Goal: Check status

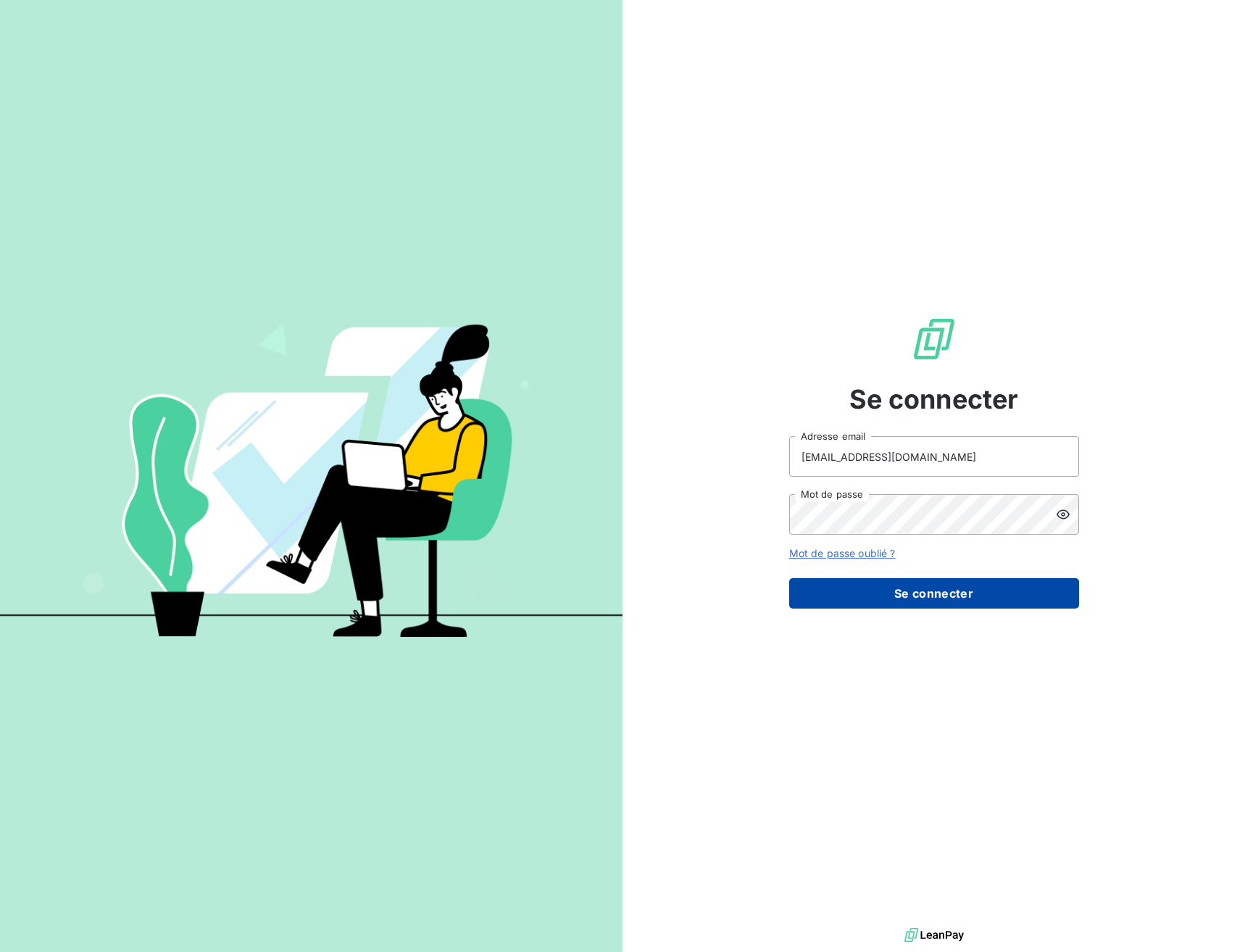
click at [936, 605] on button "Se connecter" at bounding box center [934, 593] width 290 height 30
click at [945, 600] on button "Se connecter" at bounding box center [934, 593] width 290 height 30
click at [945, 601] on button "Se connecter" at bounding box center [934, 593] width 290 height 30
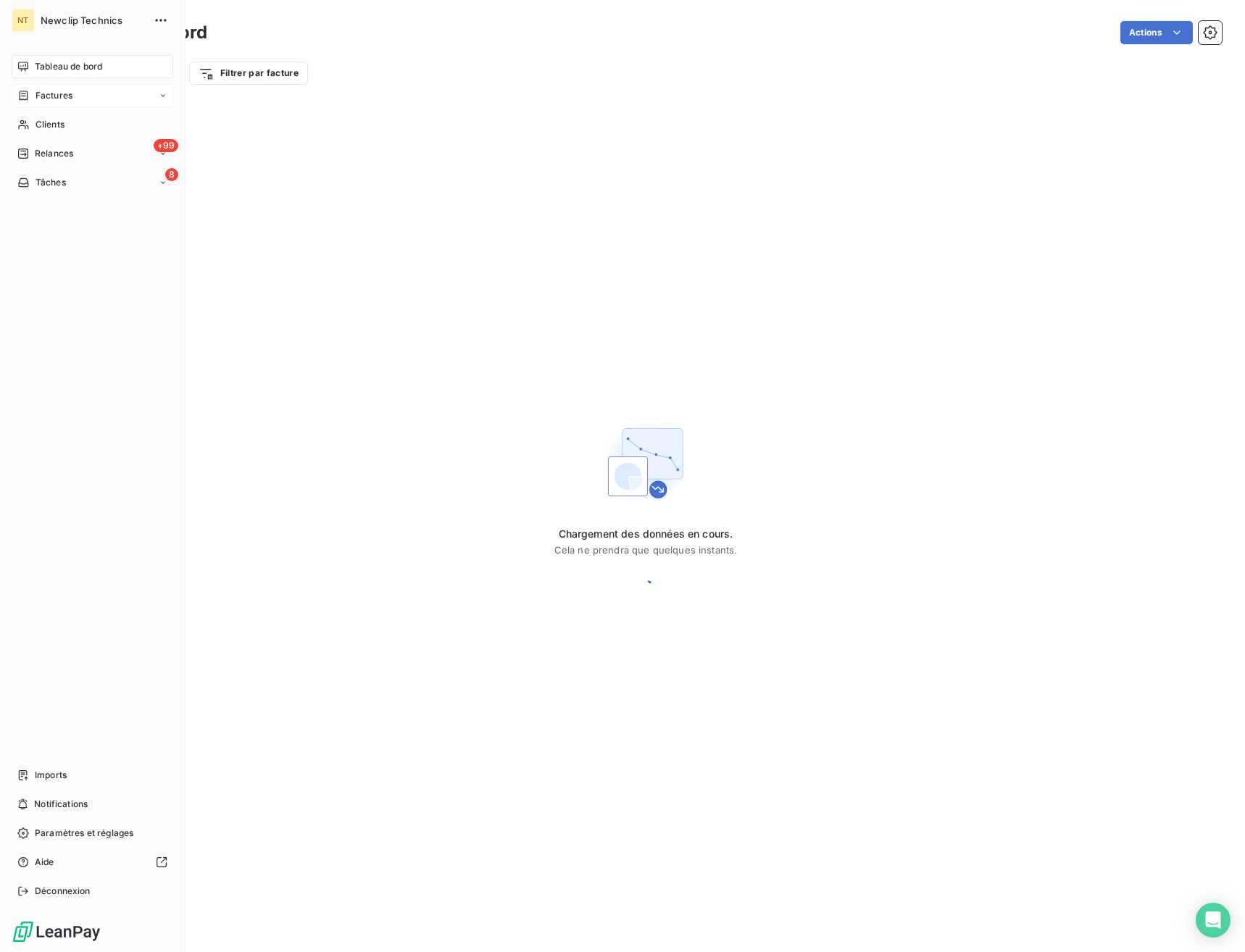
click at [38, 102] on div "Factures" at bounding box center [93, 95] width 162 height 23
click at [73, 123] on div "Factures" at bounding box center [101, 124] width 145 height 23
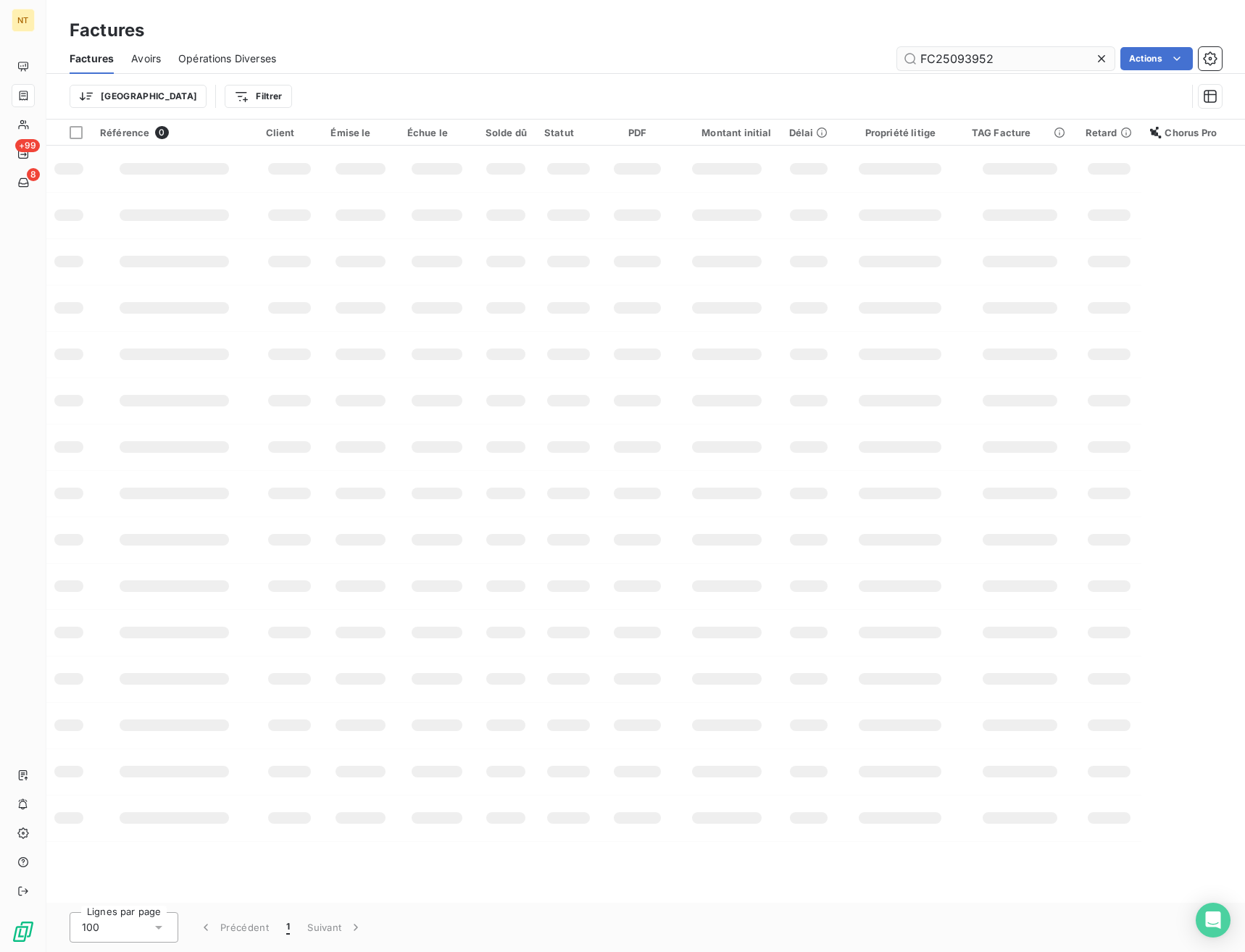
click at [1008, 61] on input "FC25093952" at bounding box center [1005, 58] width 217 height 23
type input "FC25100771"
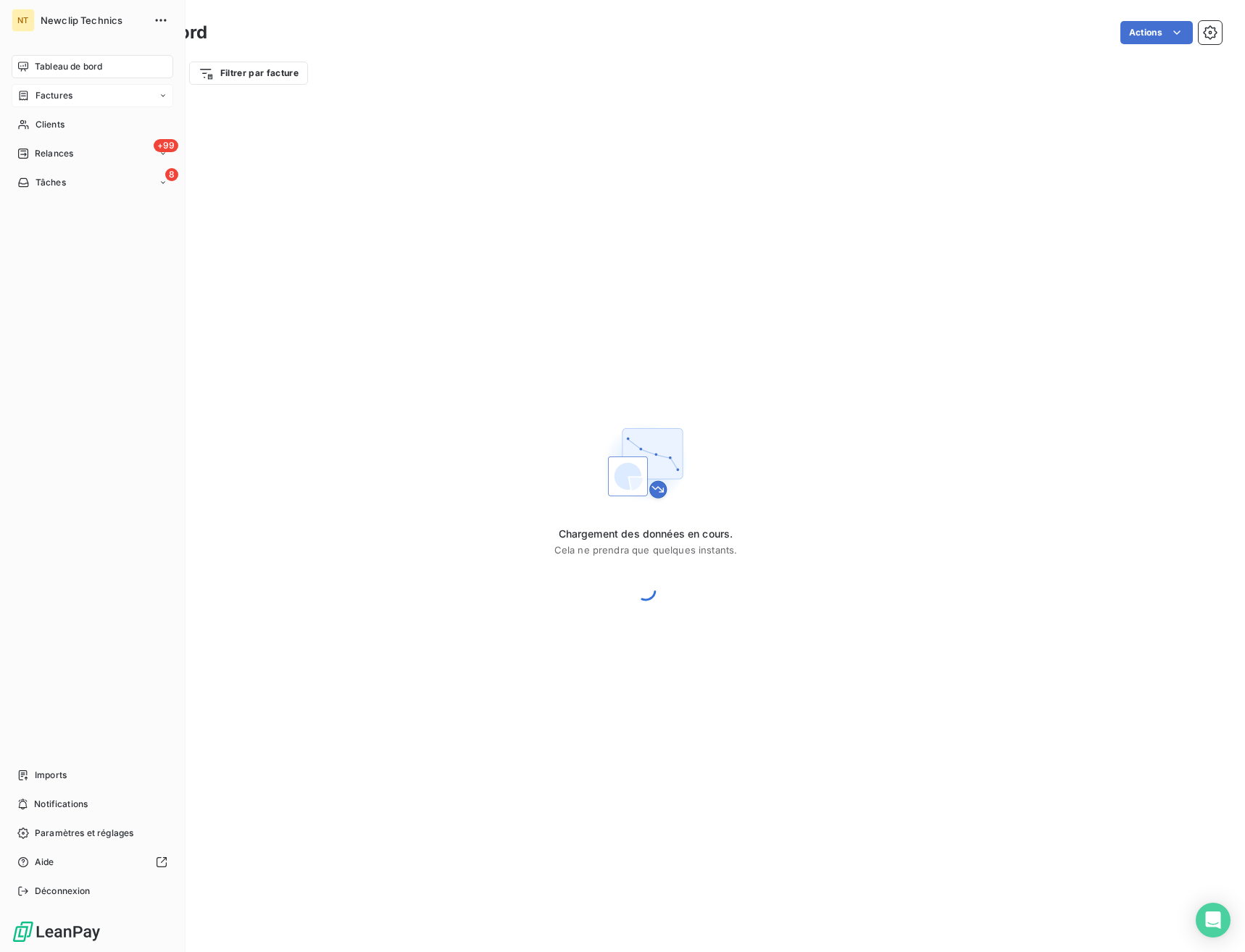
click at [52, 100] on span "Factures" at bounding box center [54, 95] width 37 height 13
click at [50, 127] on span "Factures" at bounding box center [53, 125] width 37 height 13
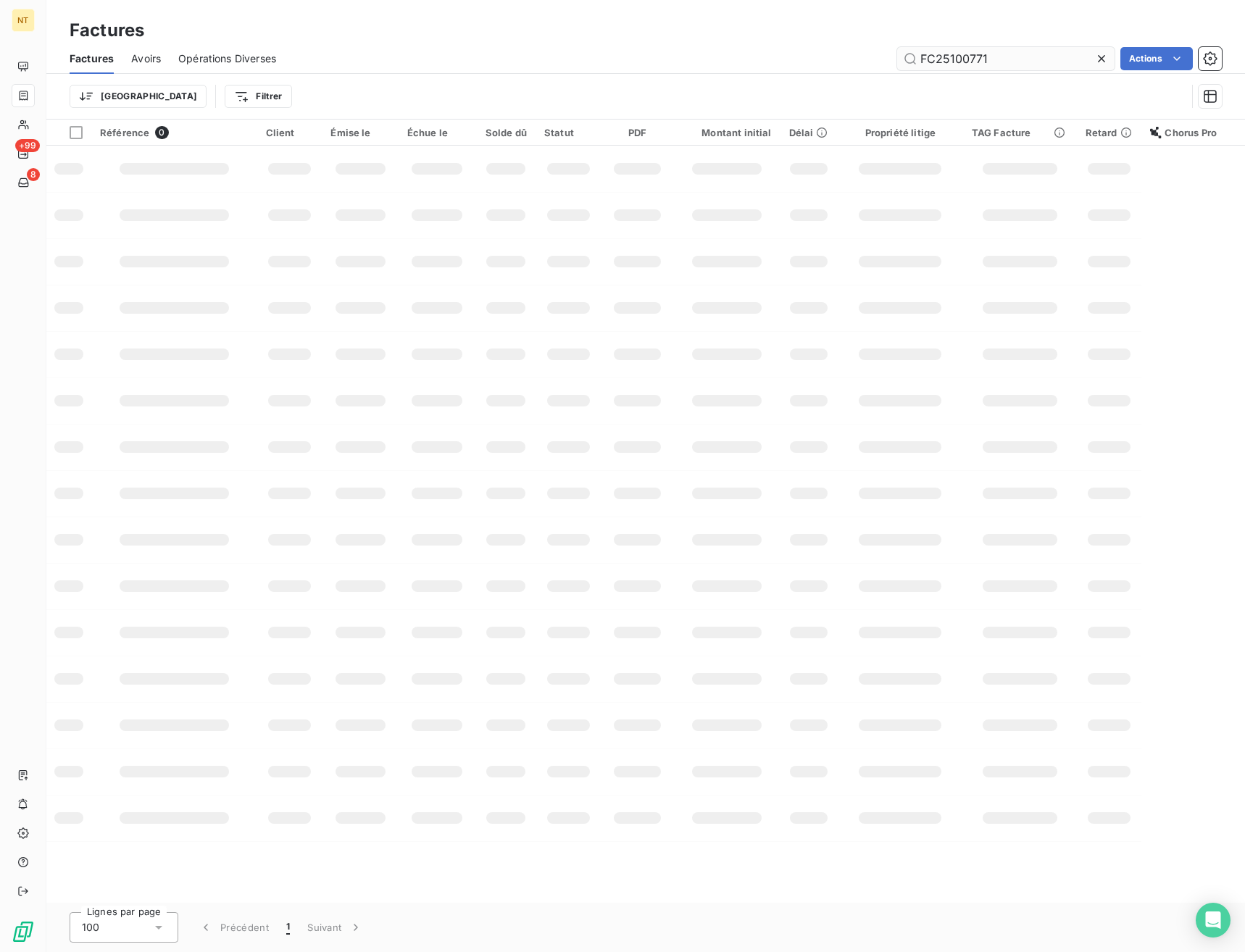
click at [978, 59] on input "FC25100771" at bounding box center [1005, 58] width 217 height 23
